Goal: Task Accomplishment & Management: Manage account settings

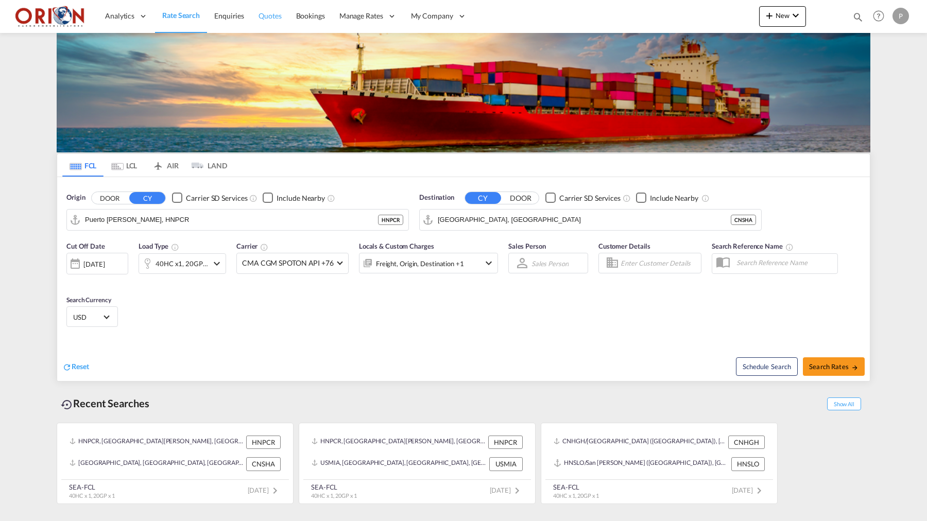
click at [268, 17] on span "Quotes" at bounding box center [270, 15] width 23 height 9
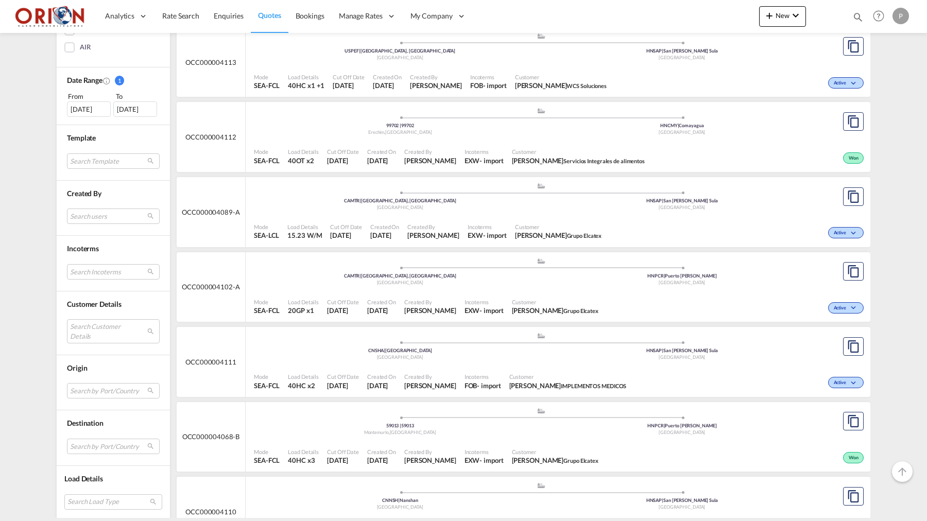
scroll to position [384, 0]
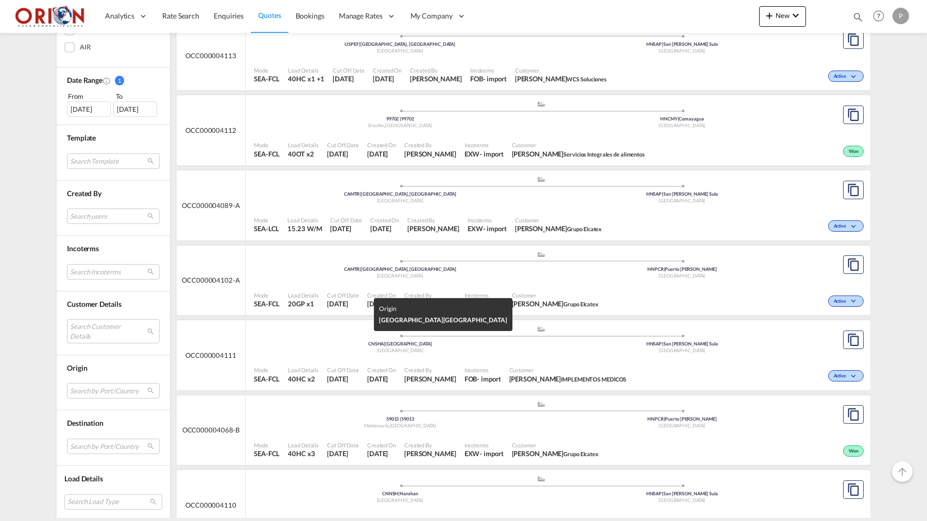
click at [267, 350] on div "[GEOGRAPHIC_DATA]" at bounding box center [400, 351] width 282 height 7
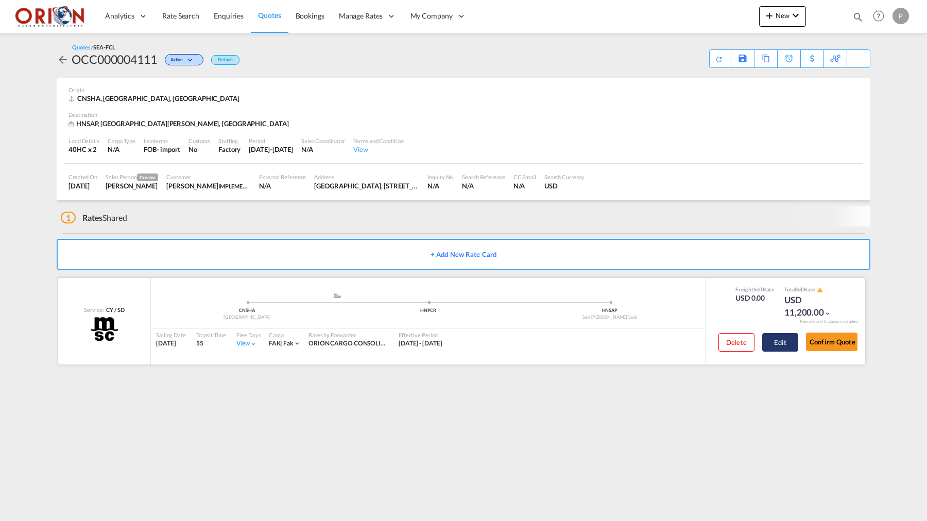
click at [781, 337] on button "Edit" at bounding box center [781, 342] width 36 height 19
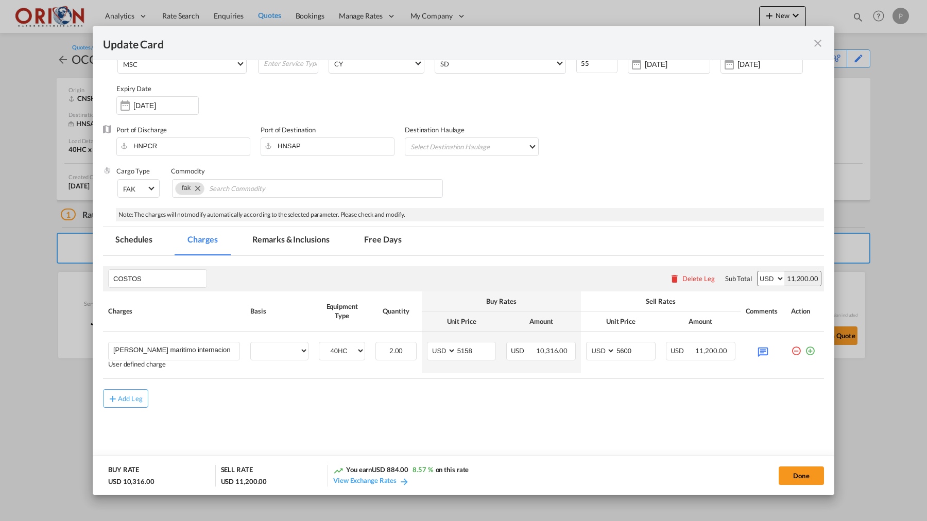
scroll to position [69, 0]
select select "per equipment"
click at [754, 347] on div "Update CardPort of ..." at bounding box center [763, 352] width 35 height 18
click at [760, 351] on md-icon "Update CardPort of ..." at bounding box center [763, 352] width 18 height 18
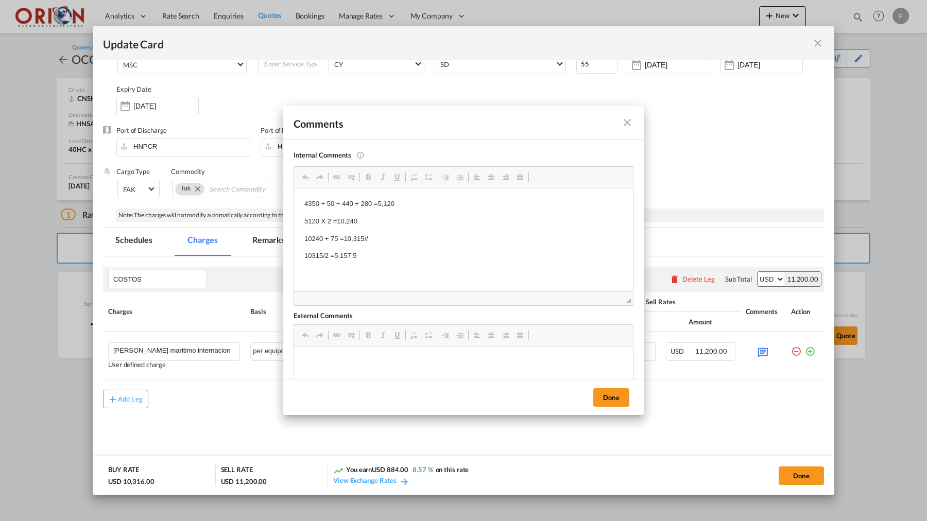
scroll to position [0, 0]
click at [611, 412] on div "Done" at bounding box center [463, 397] width 361 height 36
click at [602, 400] on button "Done" at bounding box center [612, 397] width 36 height 19
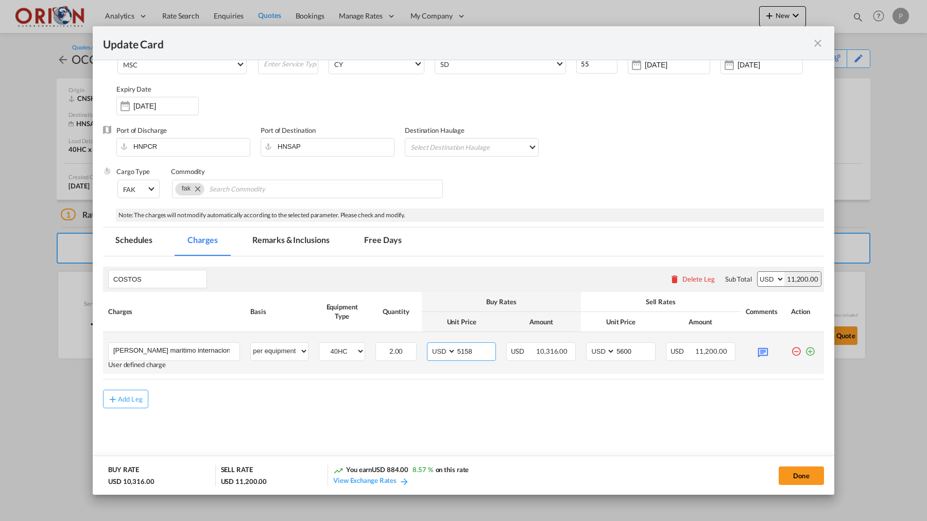
click at [483, 350] on input "5158" at bounding box center [476, 350] width 40 height 15
type input "4907.50"
click at [635, 352] on input "5600" at bounding box center [636, 350] width 40 height 15
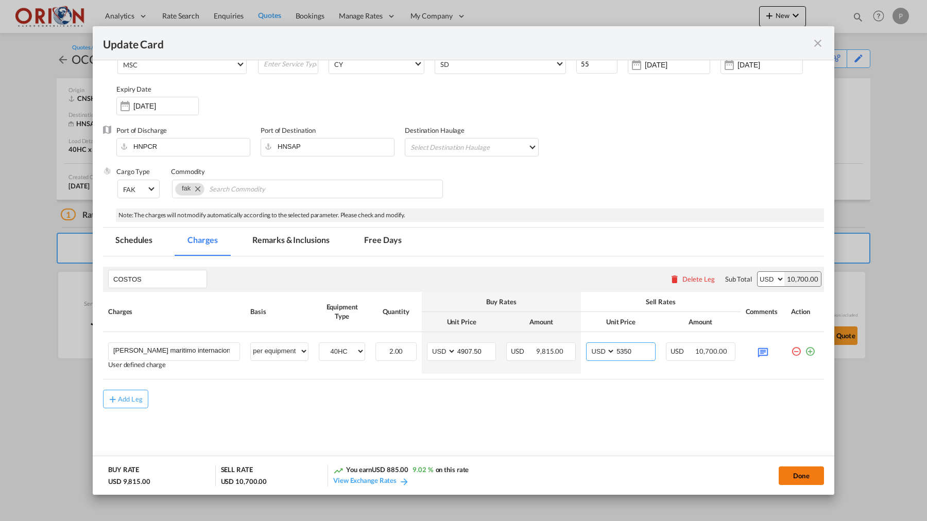
type input "5350"
click at [804, 480] on button "Done" at bounding box center [801, 476] width 45 height 19
type input "[DATE]"
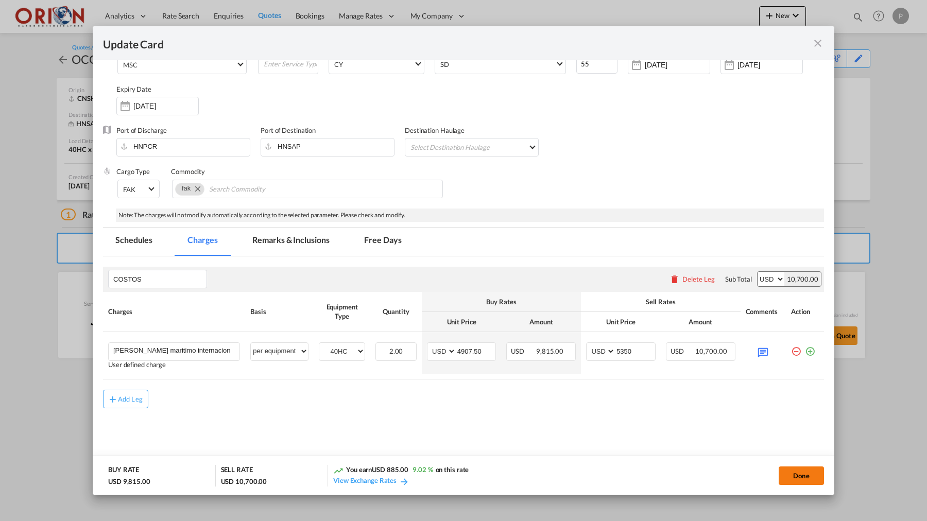
type input "4907.5"
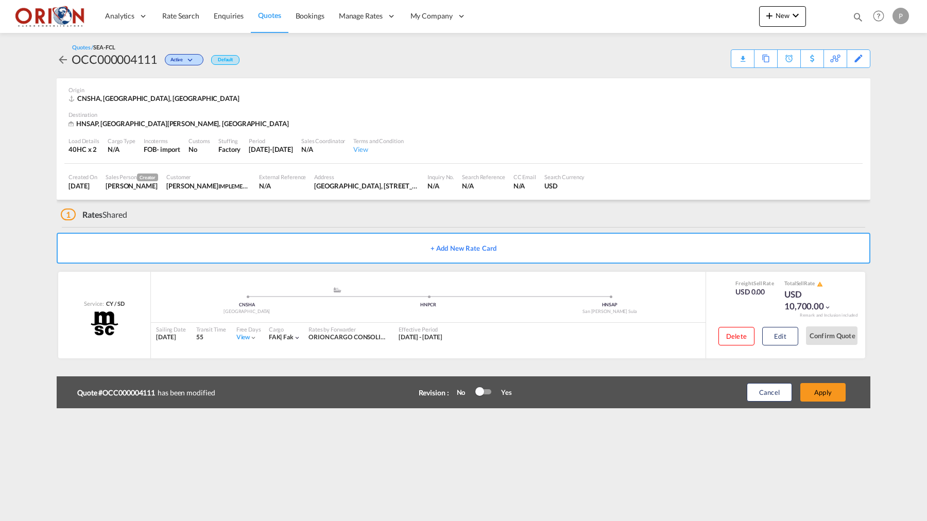
click at [485, 396] on div at bounding box center [483, 392] width 15 height 12
click at [814, 394] on button "Apply" at bounding box center [823, 392] width 45 height 19
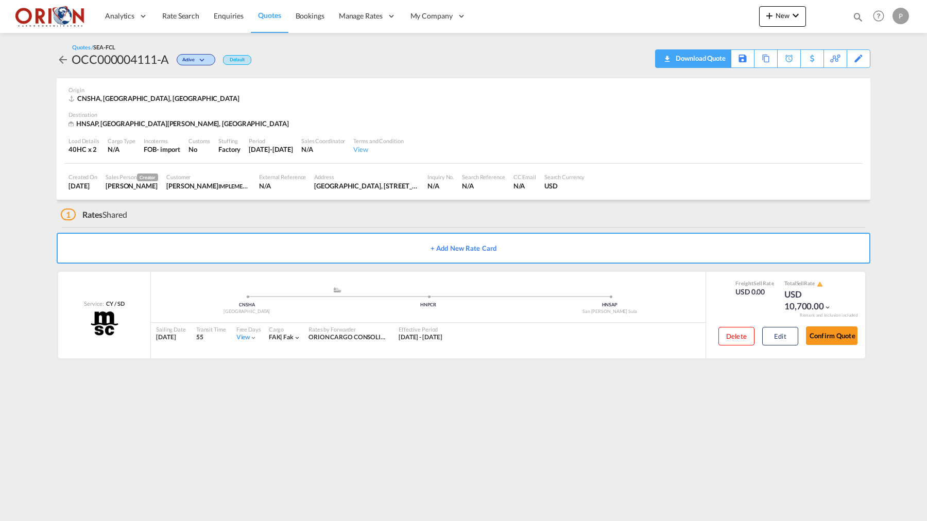
click at [673, 63] on div "Download Quote" at bounding box center [699, 58] width 53 height 16
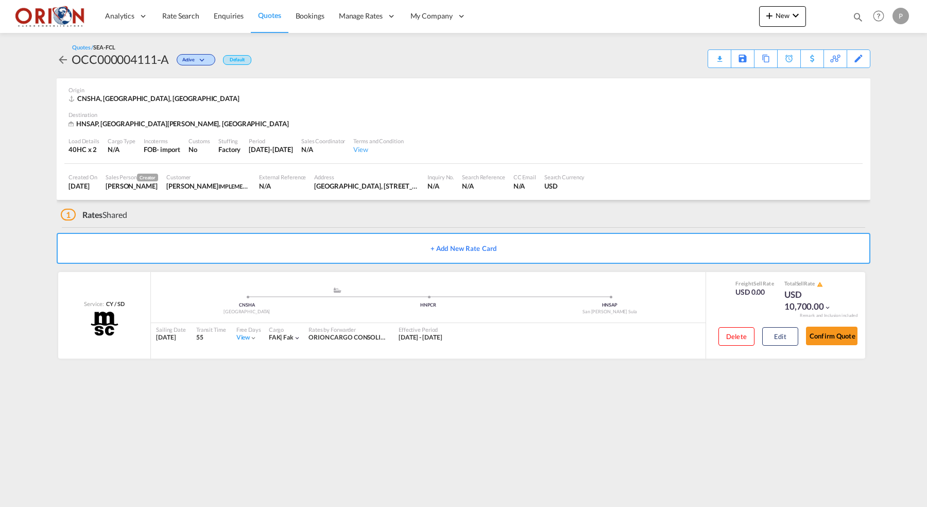
click at [757, 460] on md-content "Analytics Reports Dashboard Rate Search Enquiries Quotes Bookings" at bounding box center [463, 253] width 927 height 507
